Goal: Transaction & Acquisition: Purchase product/service

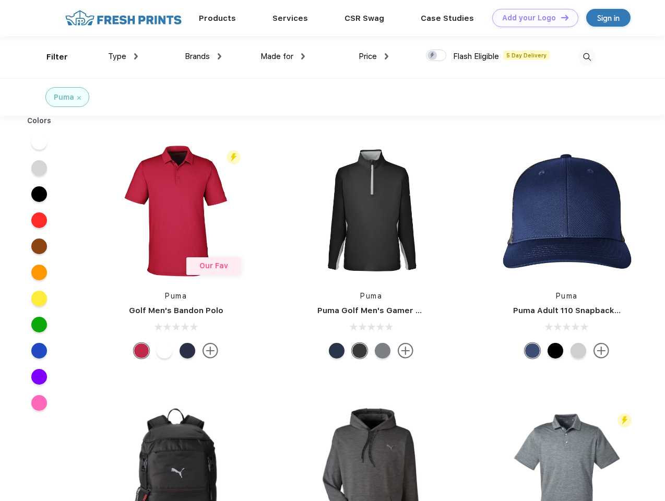
scroll to position [1, 0]
click at [531, 18] on link "Add your Logo Design Tool" at bounding box center [535, 18] width 86 height 18
click at [0, 0] on div "Design Tool" at bounding box center [0, 0] width 0 height 0
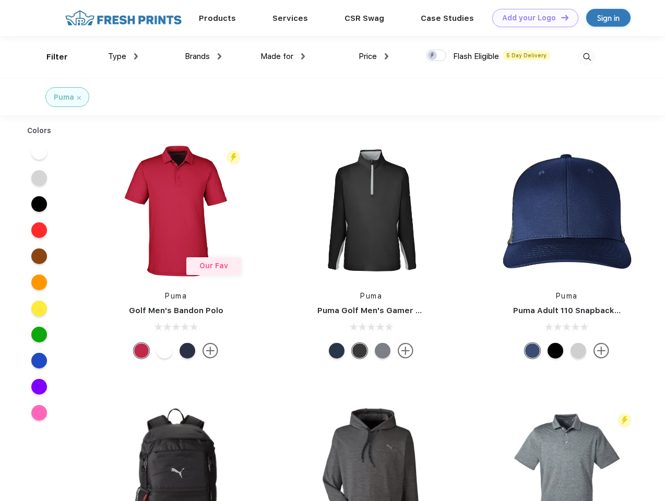
click at [560, 17] on link "Add your Logo Design Tool" at bounding box center [535, 18] width 86 height 18
click at [50, 57] on div "Filter" at bounding box center [56, 57] width 21 height 12
click at [123, 56] on span "Type" at bounding box center [117, 56] width 18 height 9
click at [203, 56] on span "Brands" at bounding box center [197, 56] width 25 height 9
click at [283, 56] on span "Made for" at bounding box center [276, 56] width 33 height 9
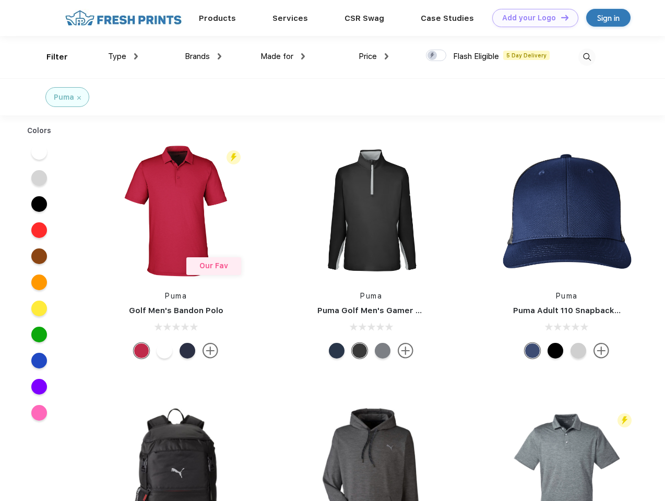
click at [374, 56] on span "Price" at bounding box center [368, 56] width 18 height 9
click at [436, 56] on div at bounding box center [436, 55] width 20 height 11
click at [433, 56] on input "checkbox" at bounding box center [429, 52] width 7 height 7
click at [587, 57] on img at bounding box center [586, 57] width 17 height 17
